Goal: Obtain resource: Download file/media

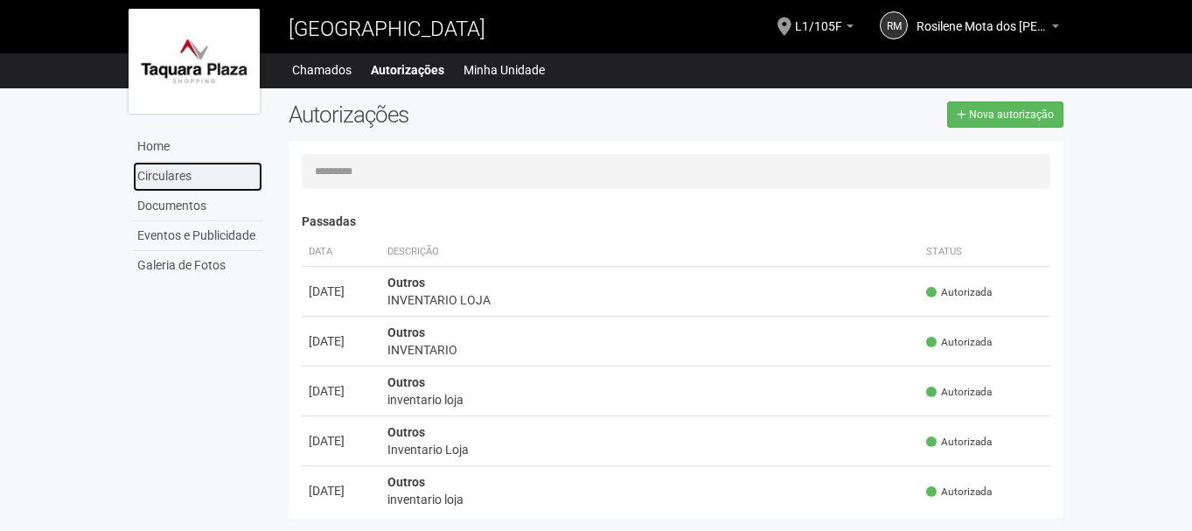
click at [178, 171] on link "Circulares" at bounding box center [197, 177] width 129 height 30
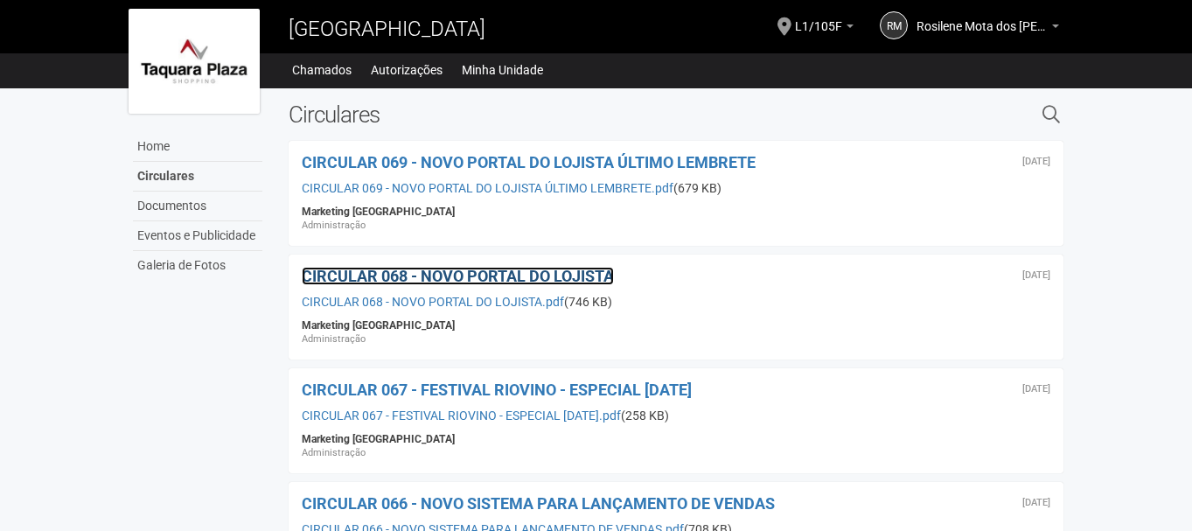
click at [535, 278] on span "CIRCULAR 068 - NOVO PORTAL DO LOJISTA" at bounding box center [458, 276] width 312 height 18
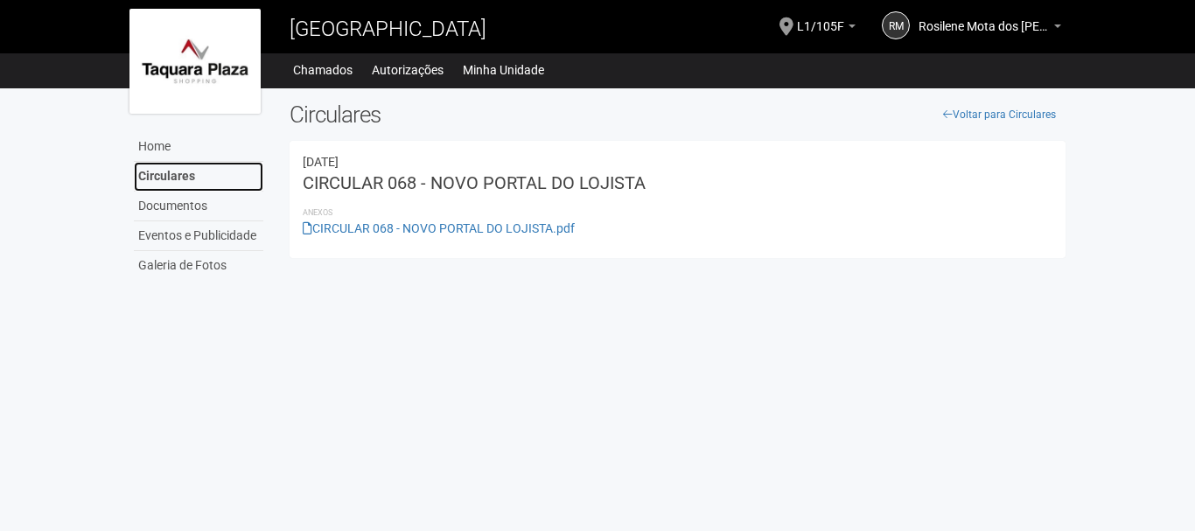
click at [175, 174] on link "Circulares" at bounding box center [198, 177] width 129 height 30
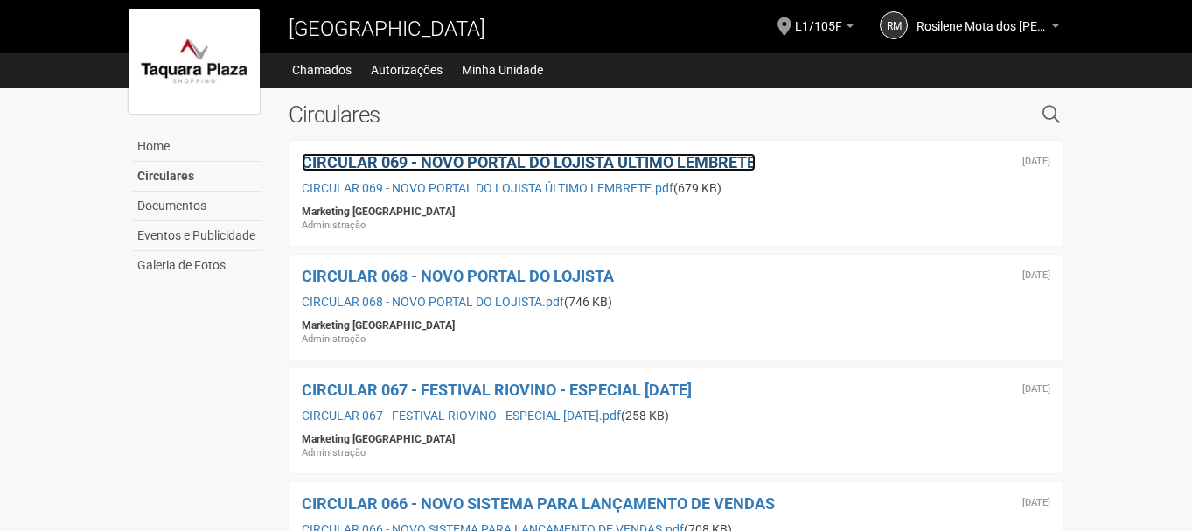
click at [500, 165] on span "CIRCULAR 069 - NOVO PORTAL DO LOJISTA ÚLTIMO LEMBRETE" at bounding box center [529, 162] width 454 height 18
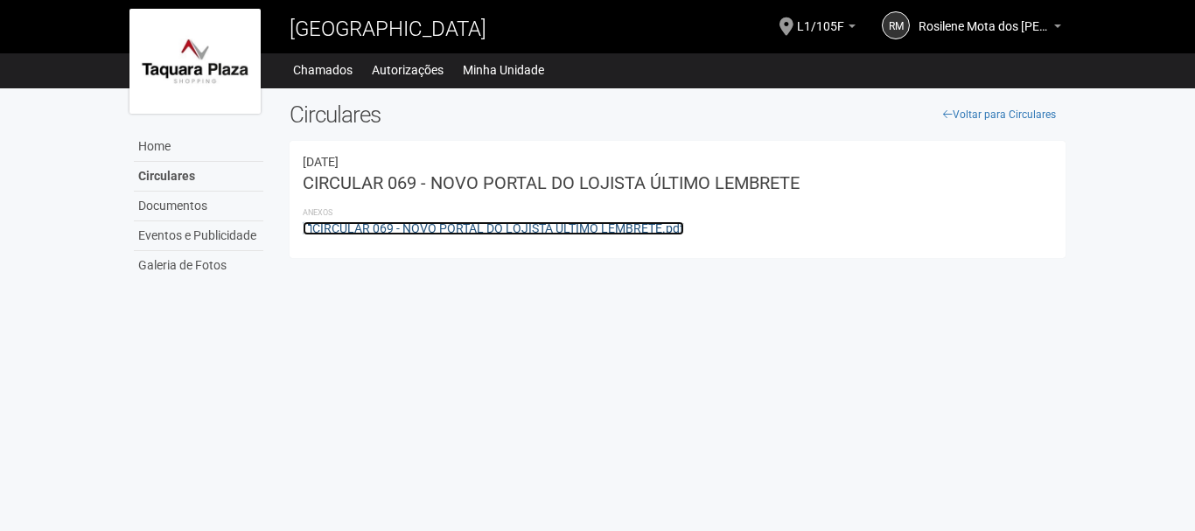
click at [364, 225] on link "CIRCULAR 069 - NOVO PORTAL DO LOJISTA ÚLTIMO LEMBRETE.pdf" at bounding box center [493, 228] width 381 height 14
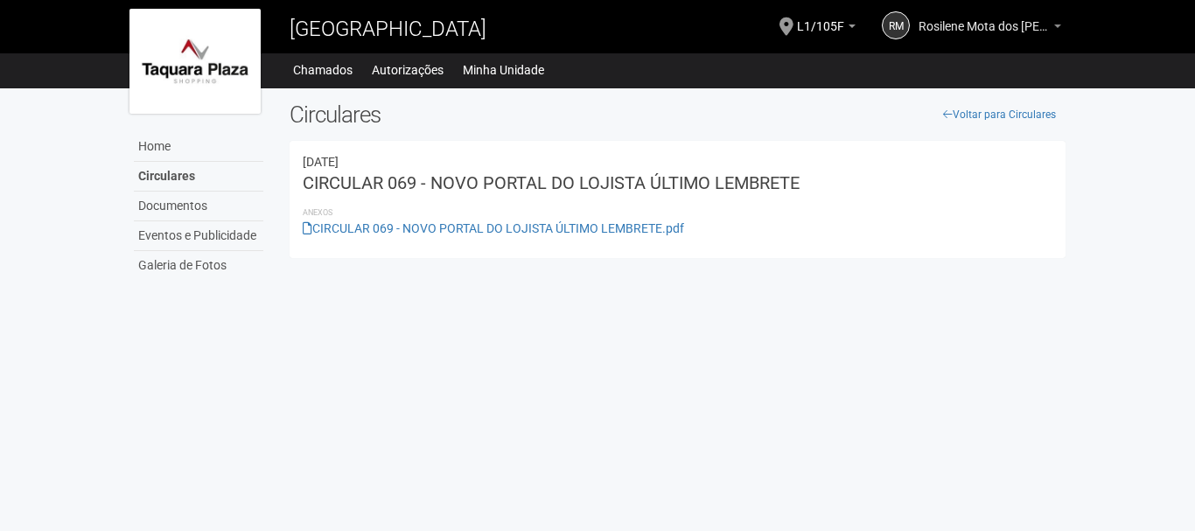
click at [1054, 27] on b at bounding box center [1057, 25] width 7 height 3
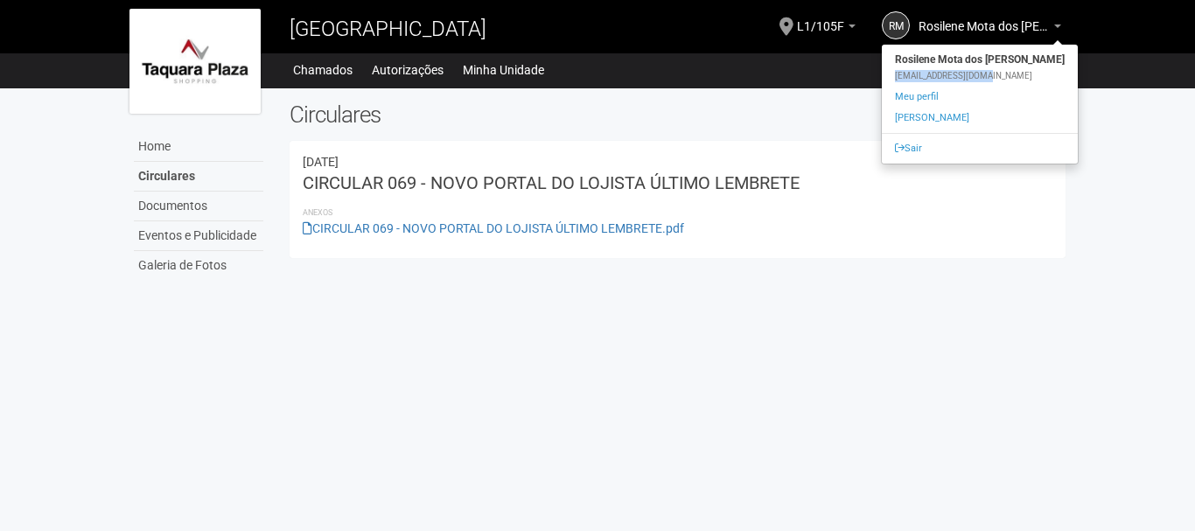
drag, startPoint x: 904, startPoint y: 80, endPoint x: 1012, endPoint y: 73, distance: 108.7
click at [1012, 73] on div "[EMAIL_ADDRESS][DOMAIN_NAME]" at bounding box center [980, 76] width 196 height 12
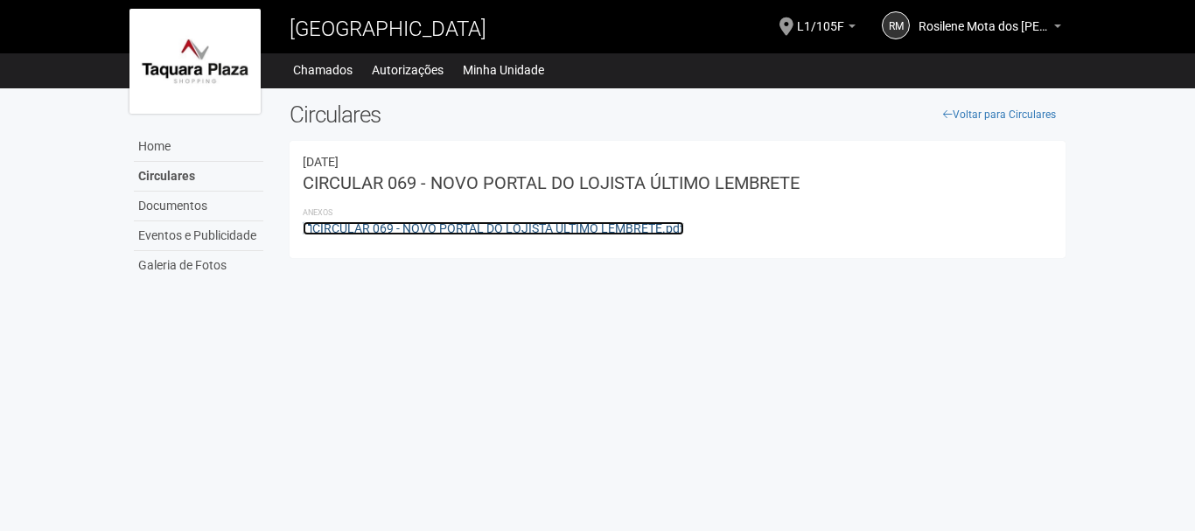
click at [512, 228] on link "CIRCULAR 069 - NOVO PORTAL DO LOJISTA ÚLTIMO LEMBRETE.pdf" at bounding box center [493, 228] width 381 height 14
